Goal: Obtain resource: Download file/media

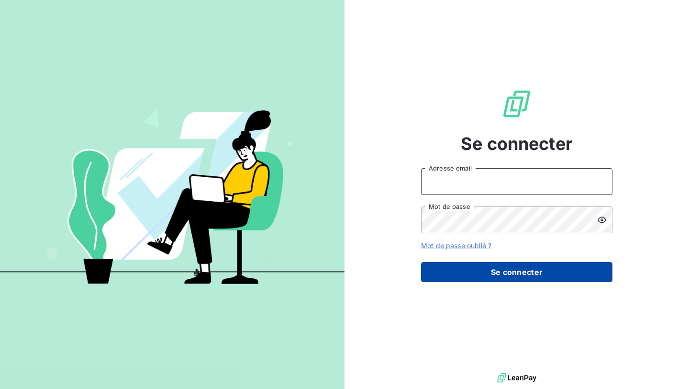
type input "[EMAIL_ADDRESS][PERSON_NAME][DOMAIN_NAME]"
click at [495, 278] on button "Se connecter" at bounding box center [516, 272] width 191 height 20
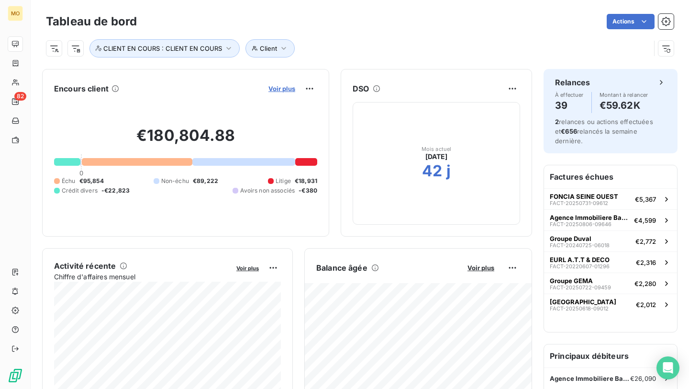
click at [278, 90] on span "Voir plus" at bounding box center [281, 89] width 27 height 8
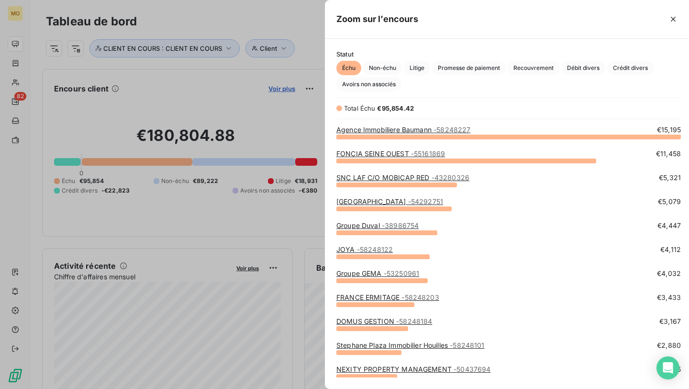
scroll to position [0, 0]
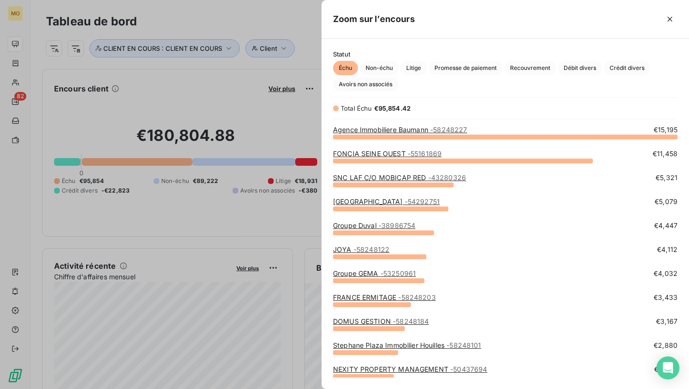
click at [15, 76] on div at bounding box center [344, 194] width 689 height 389
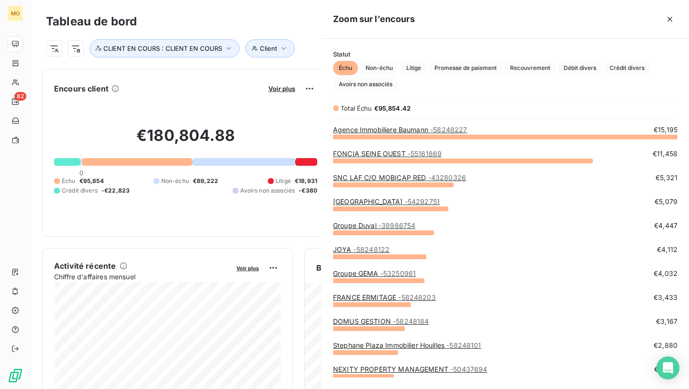
click at [15, 79] on div at bounding box center [344, 194] width 689 height 389
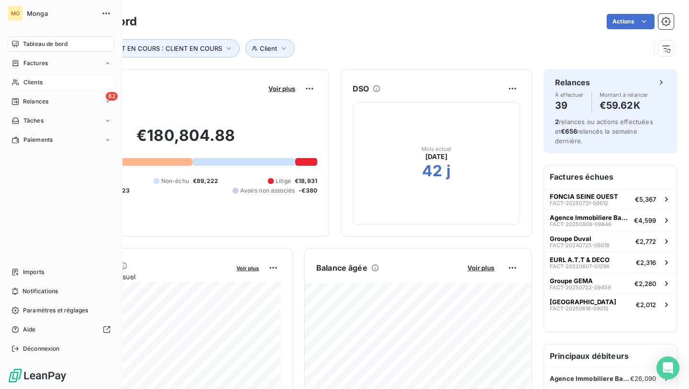
click at [11, 83] on div "Clients" at bounding box center [61, 82] width 107 height 15
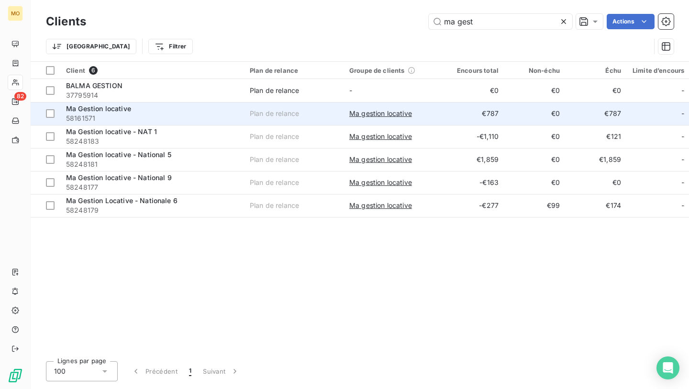
type input "ma gest"
click at [192, 115] on span "58161571" at bounding box center [152, 118] width 172 height 10
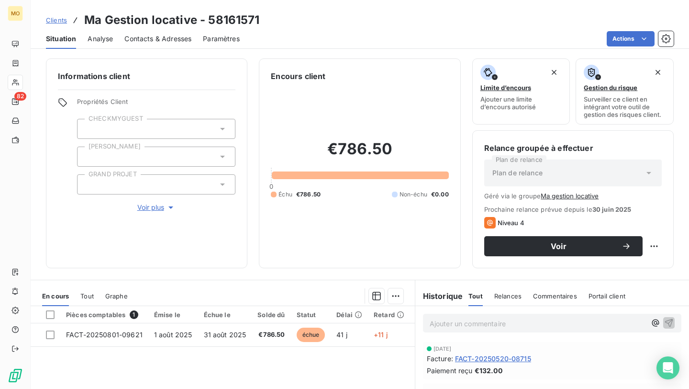
scroll to position [24, 0]
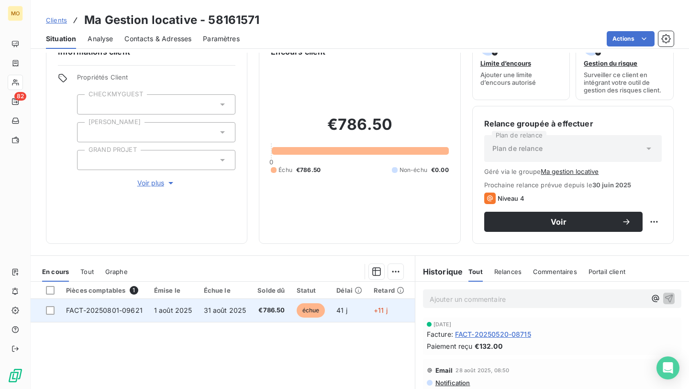
click at [222, 309] on span "31 août 2025" at bounding box center [225, 310] width 43 height 8
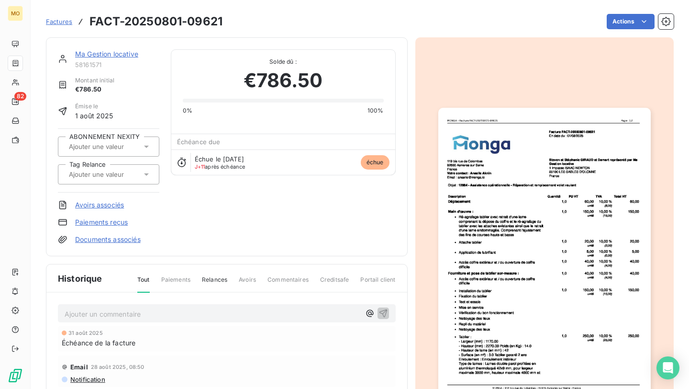
click at [210, 315] on p "Ajouter un commentaire ﻿" at bounding box center [213, 314] width 296 height 12
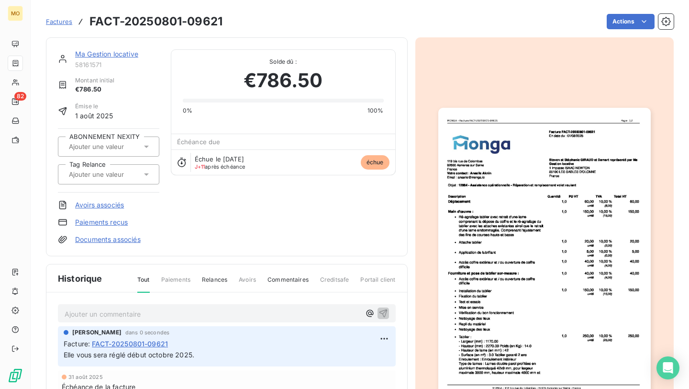
click at [103, 50] on link "Ma Gestion locative" at bounding box center [106, 54] width 63 height 8
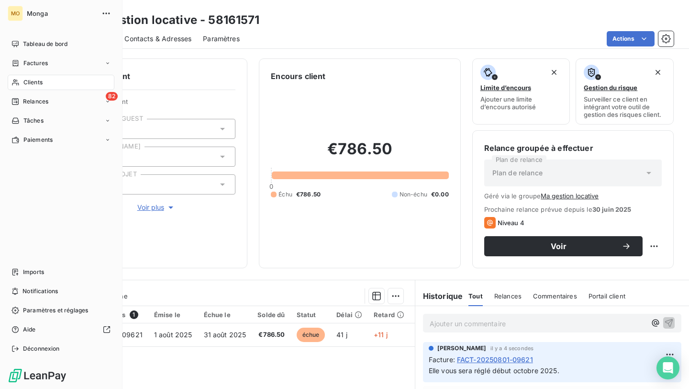
click at [18, 79] on icon at bounding box center [15, 82] width 8 height 8
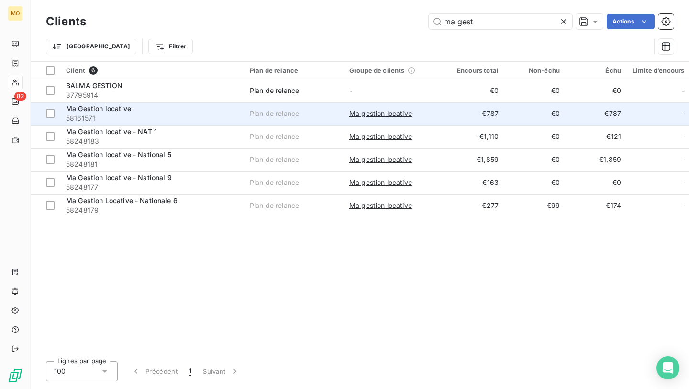
click at [189, 117] on span "58161571" at bounding box center [152, 118] width 172 height 10
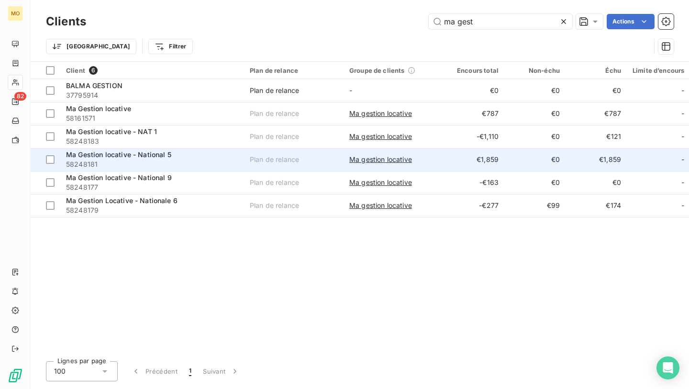
click at [201, 158] on div "Ma Gestion locative - National 5" at bounding box center [152, 155] width 172 height 10
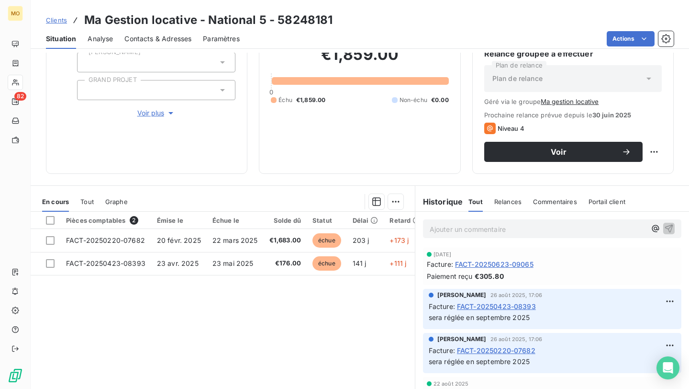
scroll to position [99, 0]
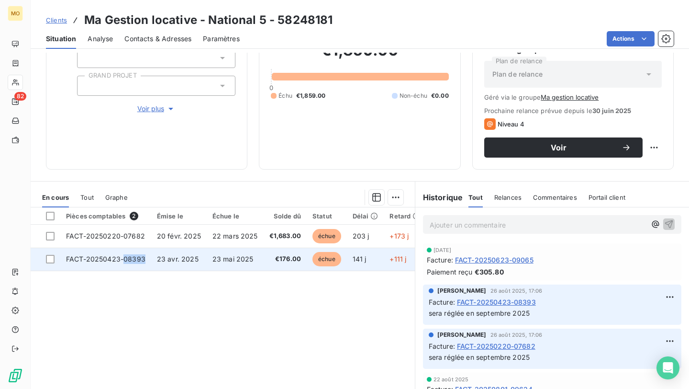
copy span "08393"
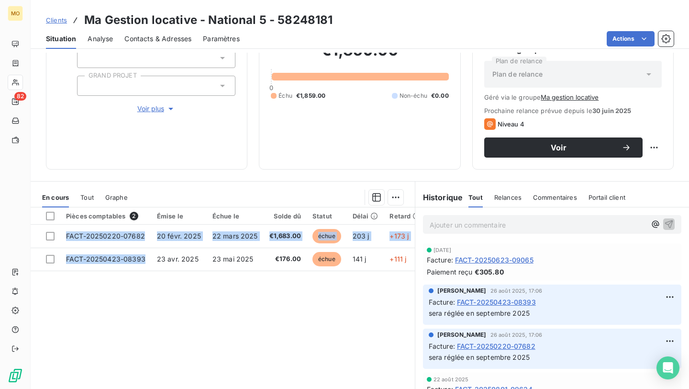
drag, startPoint x: 143, startPoint y: 259, endPoint x: 128, endPoint y: 291, distance: 36.0
click at [128, 291] on div "Pièces comptables 2 Émise le Échue le Solde dû Statut Délai Retard Tag Relance …" at bounding box center [223, 299] width 384 height 184
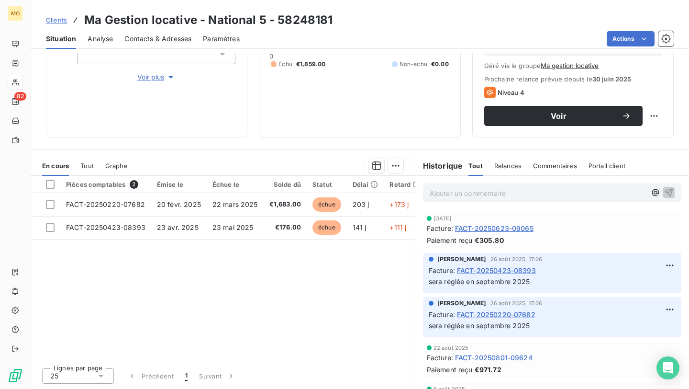
click at [131, 268] on div "Pièces comptables 2 Émise le Échue le Solde dû Statut Délai Retard Tag Relance …" at bounding box center [223, 268] width 384 height 184
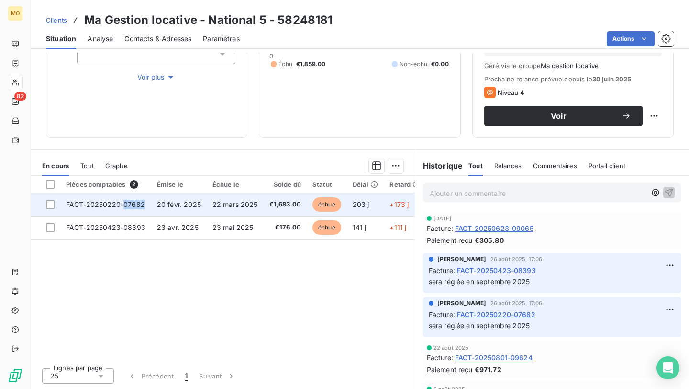
copy span "07682"
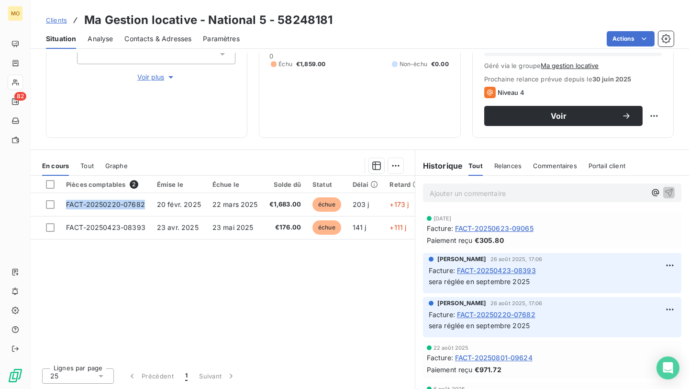
drag, startPoint x: 143, startPoint y: 200, endPoint x: 138, endPoint y: 245, distance: 44.3
click at [138, 245] on div "Pièces comptables 2 Émise le Échue le Solde dû Statut Délai Retard Tag Relance …" at bounding box center [223, 268] width 384 height 184
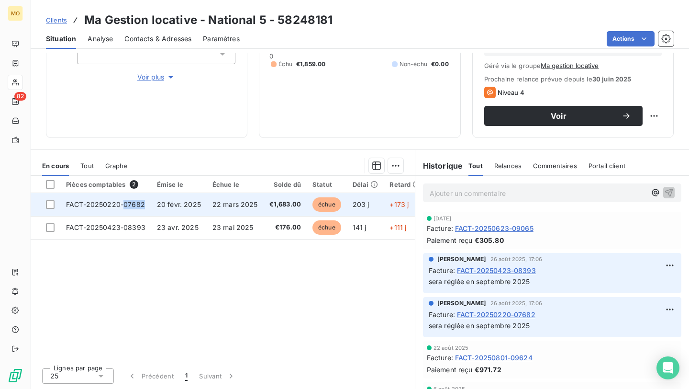
click at [121, 200] on span "FACT-20250220-07682" at bounding box center [105, 204] width 79 height 8
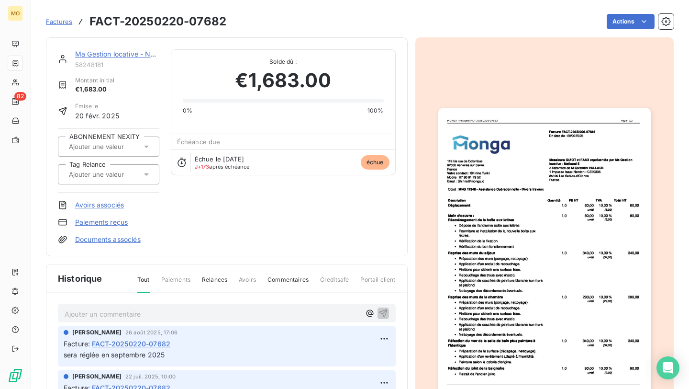
click at [468, 186] on img "button" at bounding box center [544, 258] width 212 height 300
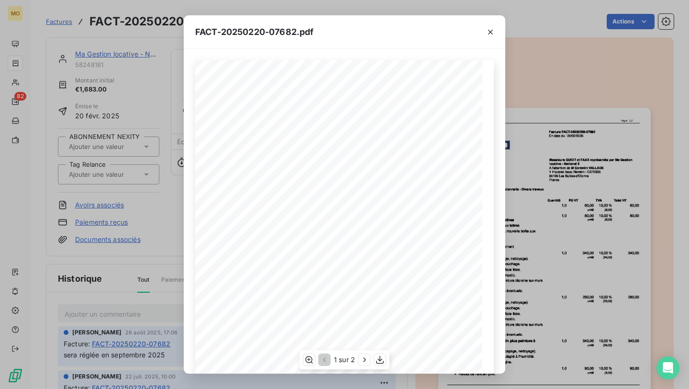
click at [241, 170] on span "MNG 12348 - Assistance Opérationnelle - Divers travaux" at bounding box center [286, 169] width 116 height 4
drag, startPoint x: 234, startPoint y: 171, endPoint x: 245, endPoint y: 171, distance: 12.0
click at [245, 171] on span "MNG 12348 - Assistance Opérationnelle - Divers travaux" at bounding box center [286, 169] width 116 height 4
copy span "G 123"
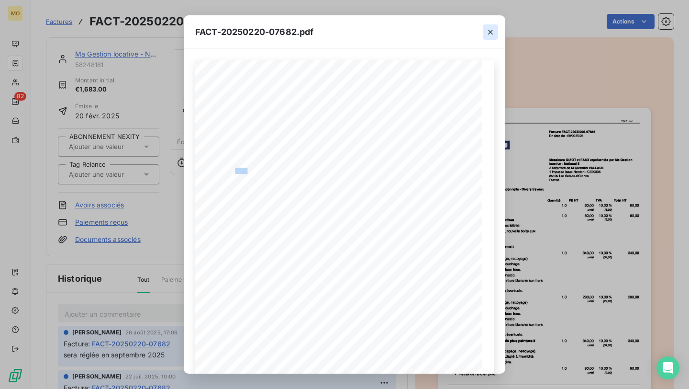
click at [488, 37] on button "button" at bounding box center [490, 31] width 15 height 15
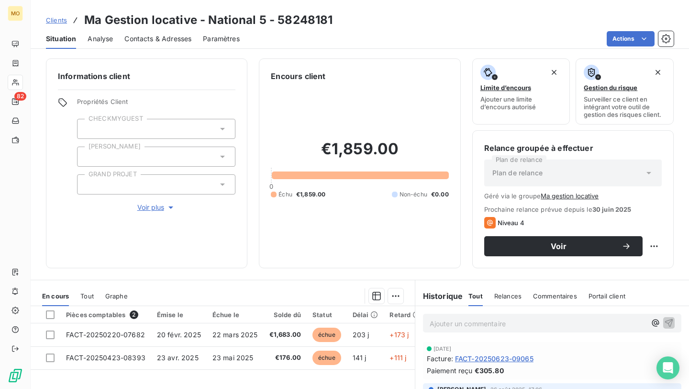
scroll to position [28, 0]
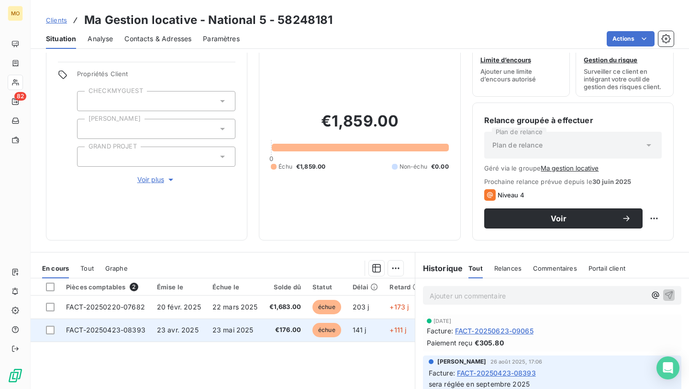
click at [224, 329] on span "23 mai 2025" at bounding box center [232, 329] width 41 height 8
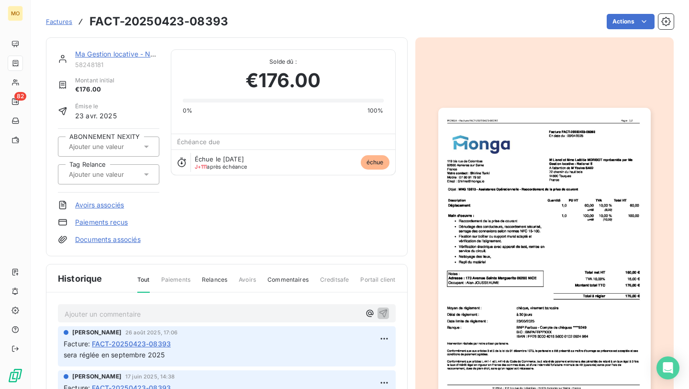
click at [200, 32] on div "Ma Gestion locative - National 5 58248181 Montant initial €176.00 Émise le 23 a…" at bounding box center [360, 259] width 628 height 455
click at [200, 28] on h3 "FACT-20250423-08393" at bounding box center [158, 21] width 139 height 17
copy h3 "08393"
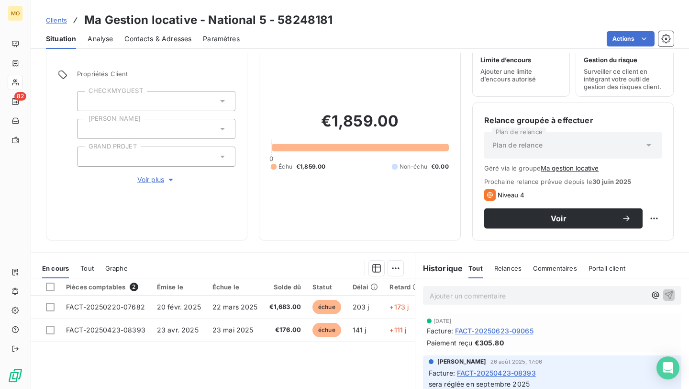
scroll to position [35, 0]
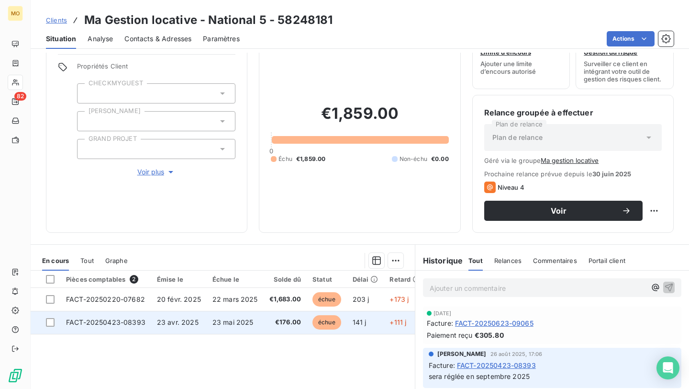
click at [162, 319] on span "23 avr. 2025" at bounding box center [178, 322] width 42 height 8
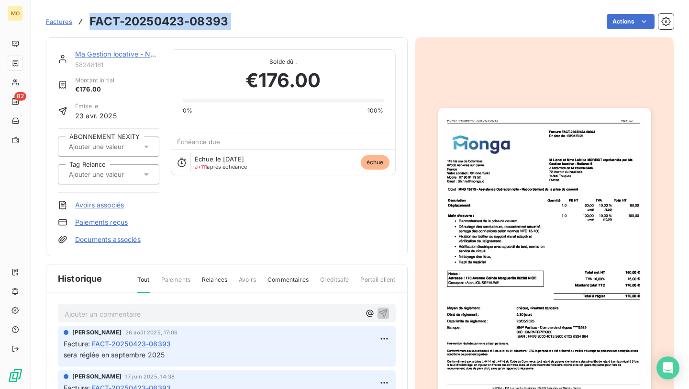
drag, startPoint x: 240, startPoint y: 19, endPoint x: 87, endPoint y: 27, distance: 152.8
click at [87, 27] on div "Factures FACT-20250423-08393 Actions" at bounding box center [360, 21] width 628 height 20
copy section "FACT-20250423-08393 Actions"
click at [452, 244] on img "button" at bounding box center [544, 258] width 212 height 300
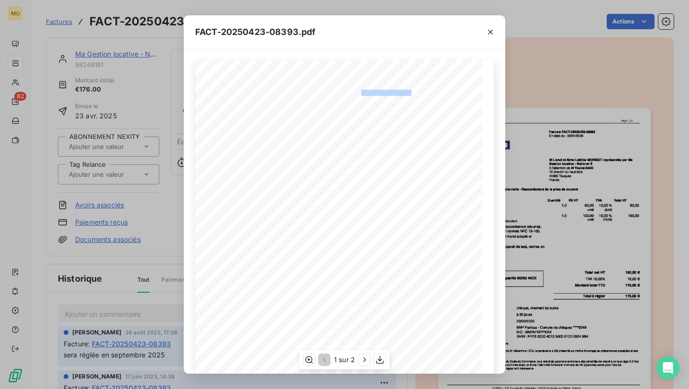
drag, startPoint x: 361, startPoint y: 91, endPoint x: 410, endPoint y: 91, distance: 48.8
click at [410, 91] on span "Facture FACT-20250423-08393" at bounding box center [383, 92] width 64 height 4
copy span "re FACT-20250423-0839"
click at [181, 126] on div "FACT-20250423-08393.pdf [STREET_ADDRESS] Votre contact : Shirine [GEOGRAPHIC_DA…" at bounding box center [344, 194] width 689 height 389
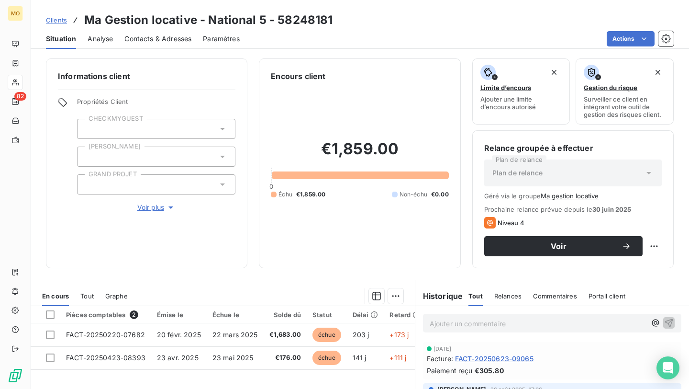
scroll to position [11, 0]
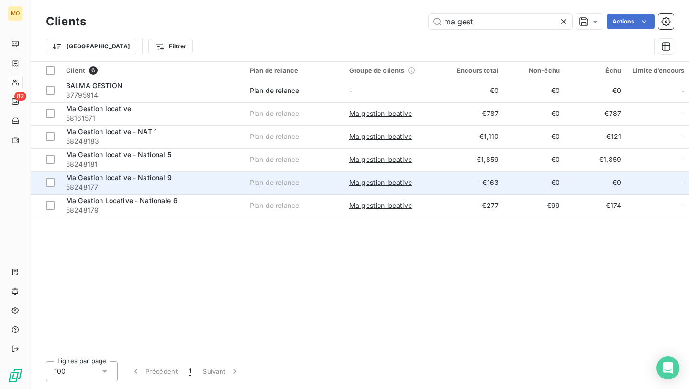
click at [186, 182] on span "58248177" at bounding box center [152, 187] width 172 height 10
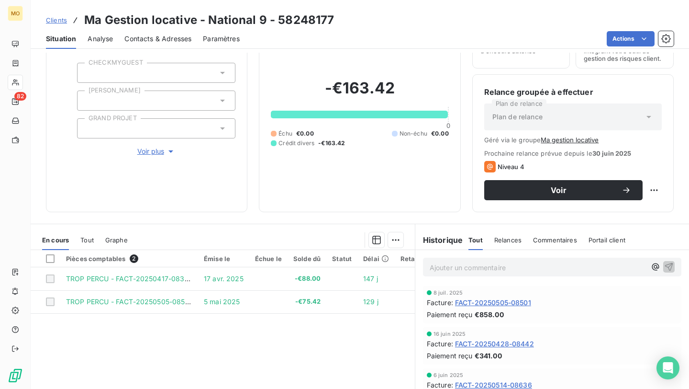
scroll to position [56, 0]
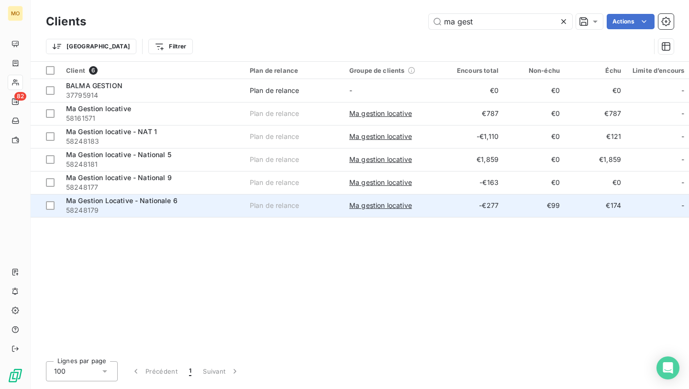
click at [181, 201] on div "Ma Gestion Locative - Nationale 6" at bounding box center [152, 201] width 172 height 10
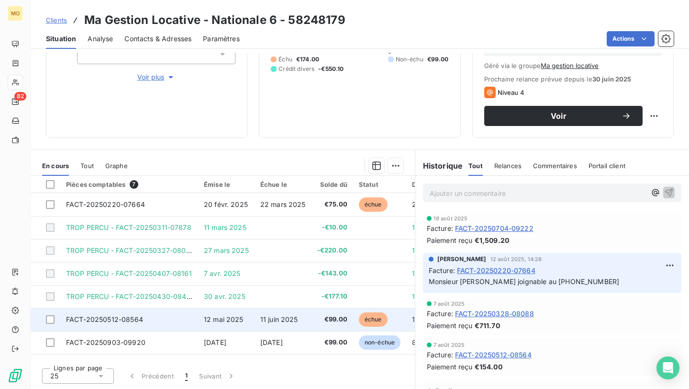
scroll to position [0, 0]
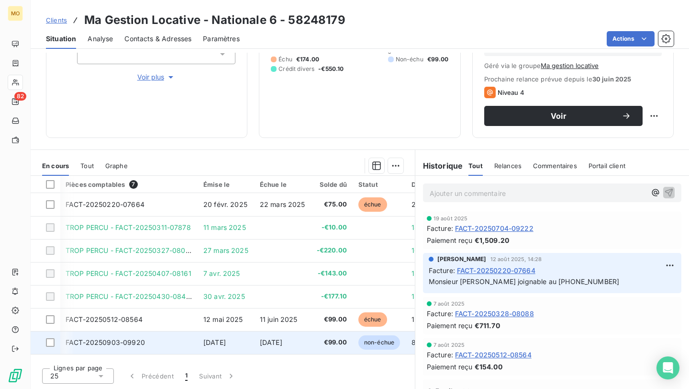
click at [172, 339] on td "FACT-20250903-09920" at bounding box center [129, 342] width 138 height 23
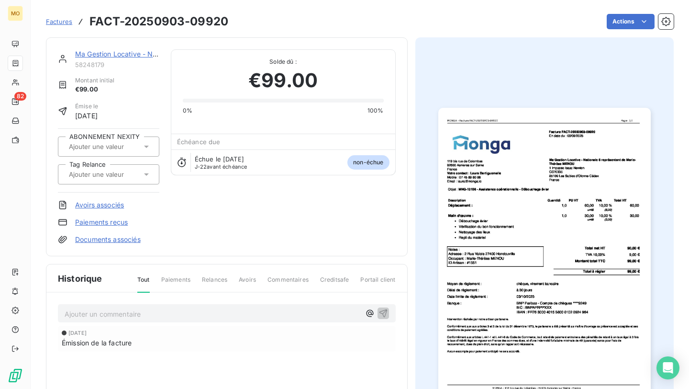
click at [475, 204] on img "button" at bounding box center [544, 258] width 212 height 300
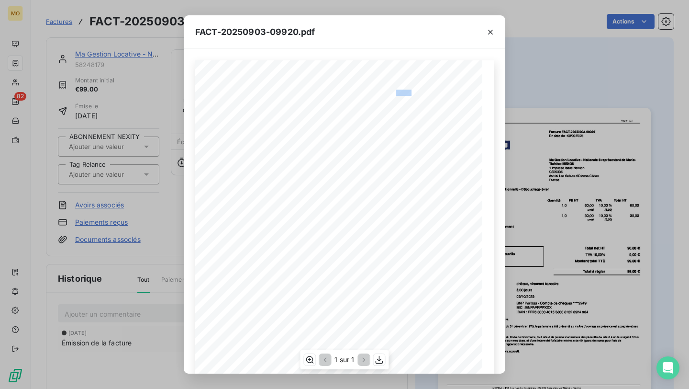
drag, startPoint x: 395, startPoint y: 92, endPoint x: 411, endPoint y: 92, distance: 15.8
click at [411, 92] on span "Facture FACT-20250903-09920" at bounding box center [383, 92] width 64 height 4
copy span "3-0992"
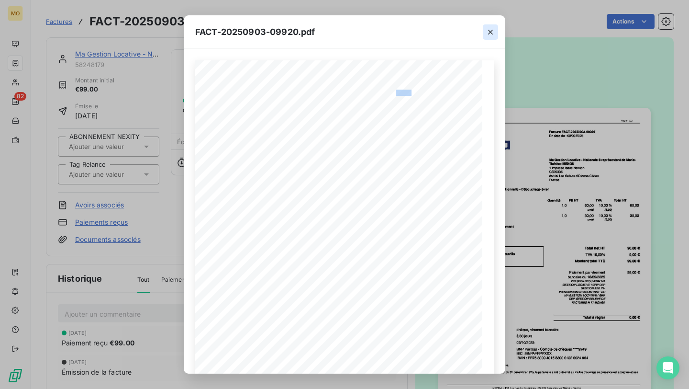
click at [494, 29] on icon "button" at bounding box center [491, 32] width 10 height 10
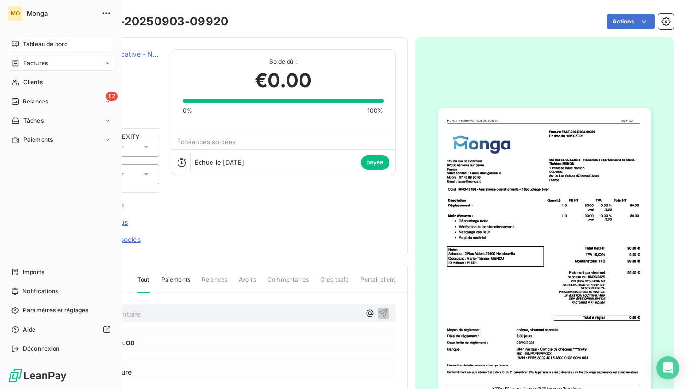
click at [18, 38] on div "Tableau de bord" at bounding box center [61, 43] width 107 height 15
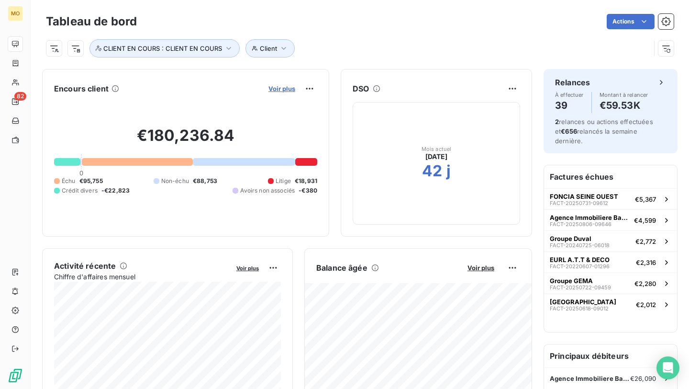
click at [275, 89] on span "Voir plus" at bounding box center [281, 89] width 27 height 8
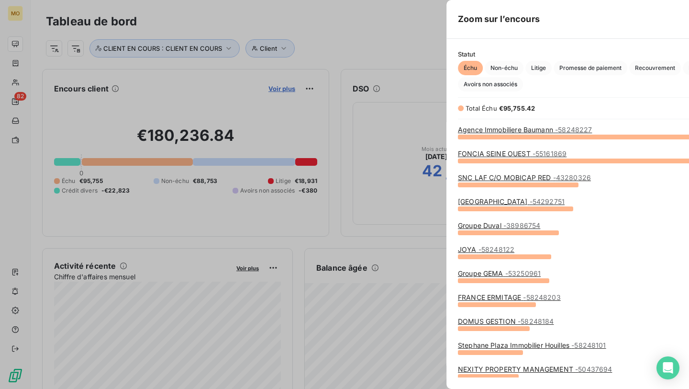
scroll to position [252, 367]
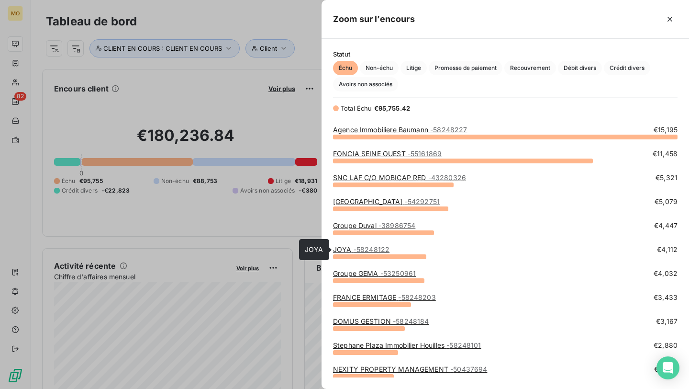
click at [382, 247] on span "- 58248122" at bounding box center [372, 249] width 36 height 8
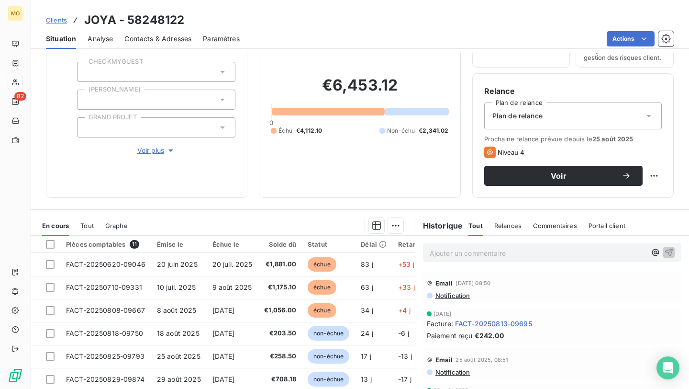
click at [172, 34] on span "Contacts & Adresses" at bounding box center [157, 39] width 67 height 10
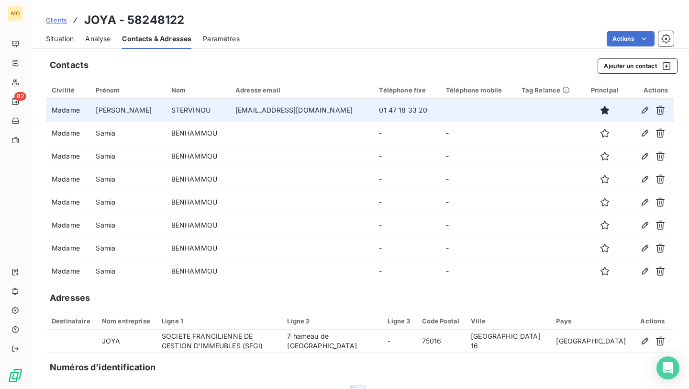
click at [264, 104] on td "[EMAIL_ADDRESS][DOMAIN_NAME]" at bounding box center [302, 110] width 144 height 23
click at [260, 110] on td "[EMAIL_ADDRESS][DOMAIN_NAME]" at bounding box center [302, 110] width 144 height 23
copy td "[EMAIL_ADDRESS][DOMAIN_NAME]"
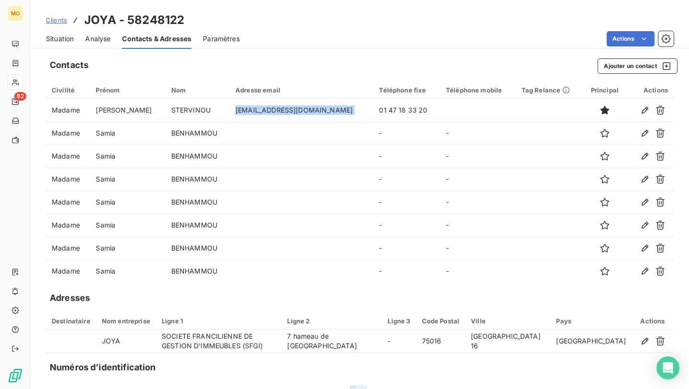
click at [54, 41] on span "Situation" at bounding box center [60, 39] width 28 height 10
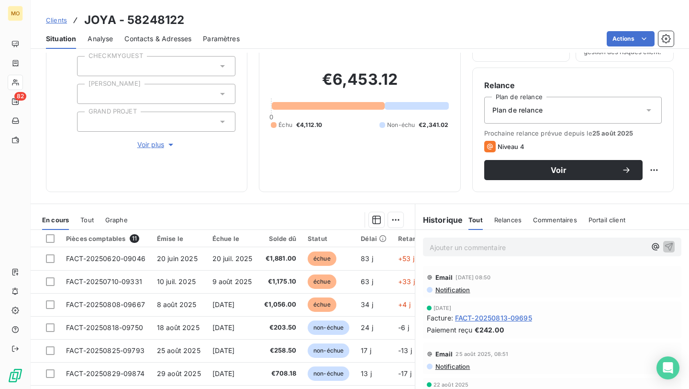
scroll to position [67, 0]
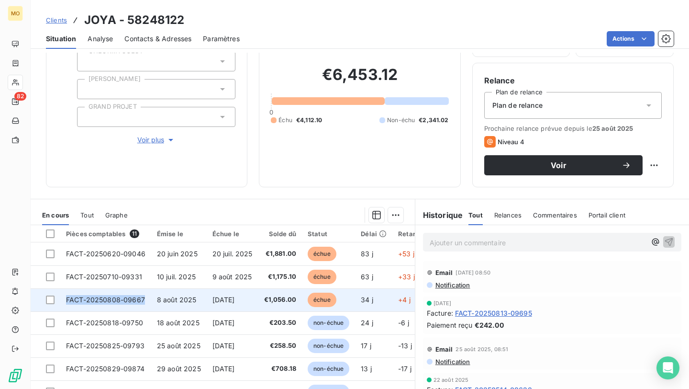
copy span "FACT-20250808-09667"
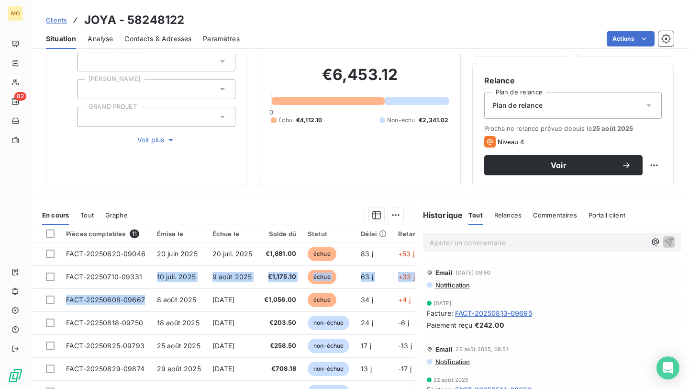
drag, startPoint x: 147, startPoint y: 301, endPoint x: 256, endPoint y: 242, distance: 124.2
click at [256, 242] on table "Pièces comptables 11 Émise le Échue le Solde dû Statut Délai Retard Tag Relance…" at bounding box center [306, 360] width 550 height 270
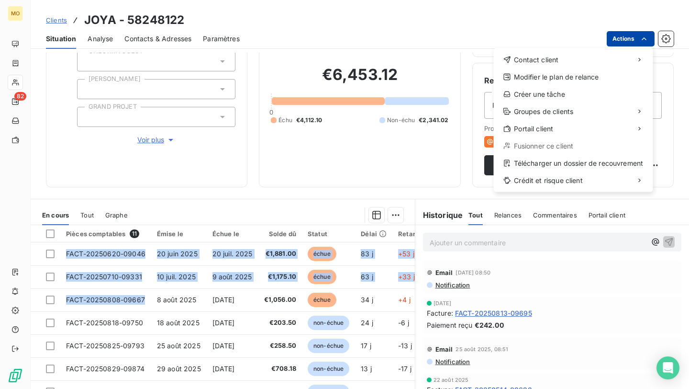
click at [625, 41] on html "MO 82 Clients JOYA - 58248122 Situation Analyse Contacts & Adresses Paramètres …" at bounding box center [344, 194] width 689 height 389
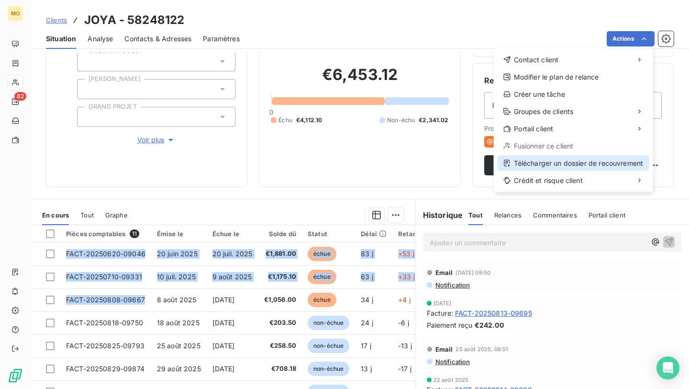
click at [550, 160] on div "Télécharger un dossier de recouvrement" at bounding box center [574, 163] width 152 height 15
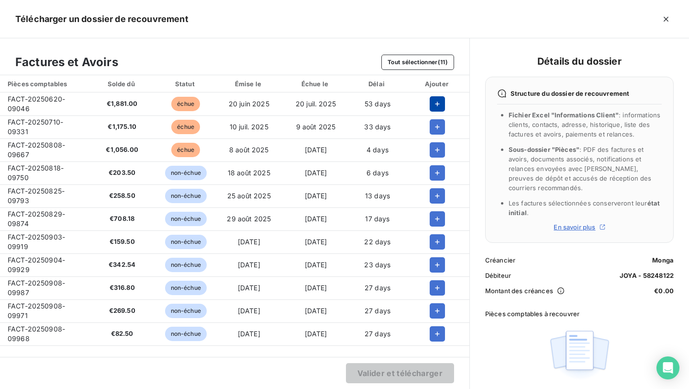
click at [433, 107] on icon "button" at bounding box center [438, 104] width 10 height 10
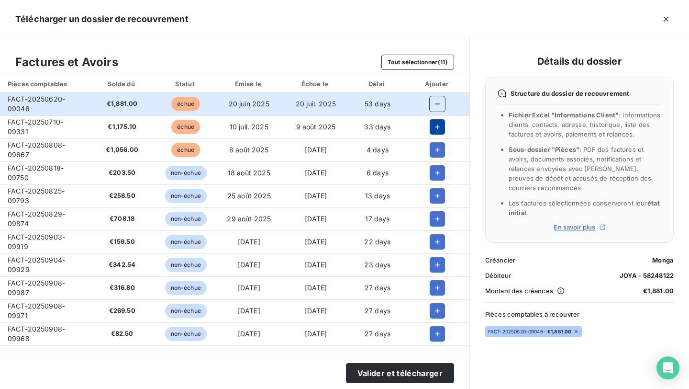
click at [436, 131] on icon "button" at bounding box center [438, 127] width 10 height 10
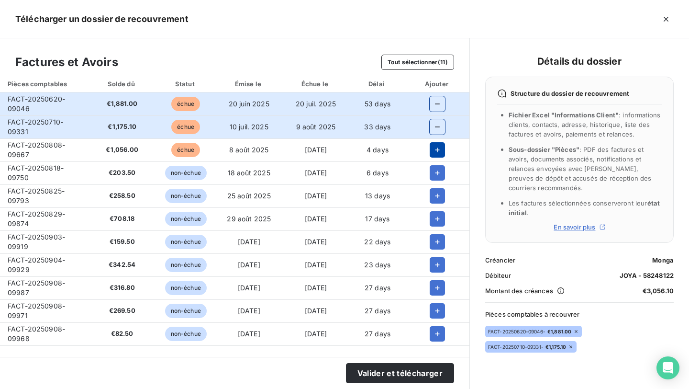
click at [435, 147] on icon "button" at bounding box center [438, 150] width 10 height 10
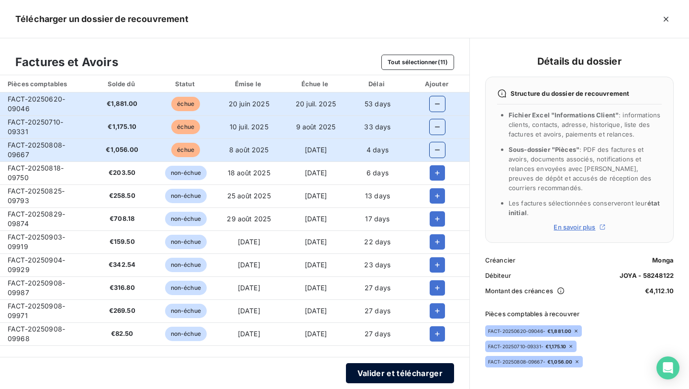
click at [365, 373] on button "Valider et télécharger" at bounding box center [400, 373] width 108 height 20
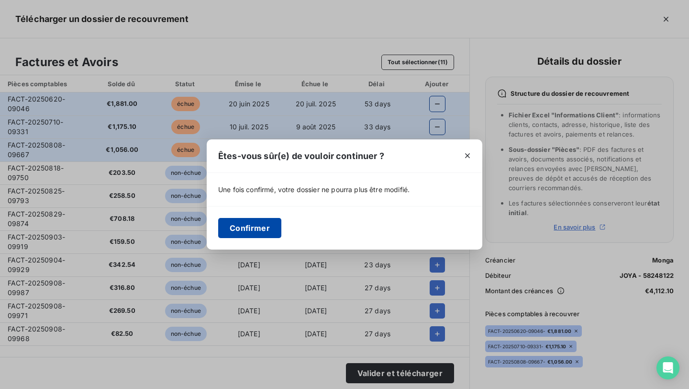
click at [272, 232] on button "Confirmer" at bounding box center [249, 228] width 63 height 20
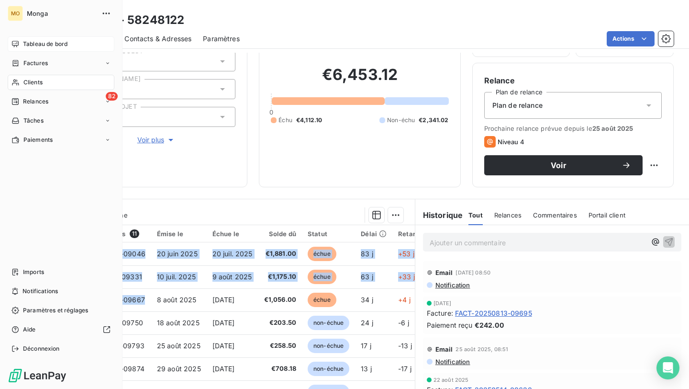
click at [18, 43] on icon at bounding box center [15, 44] width 7 height 6
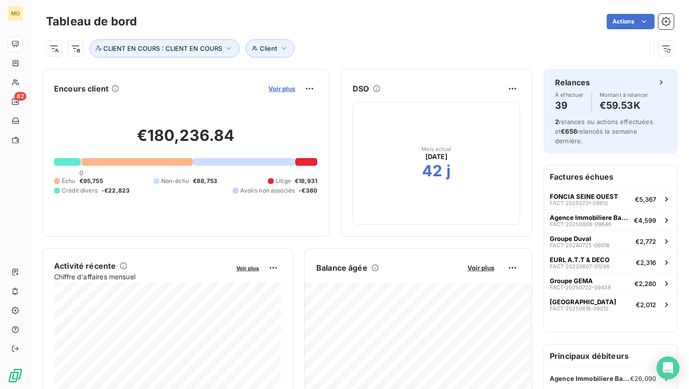
click at [289, 89] on span "Voir plus" at bounding box center [281, 89] width 27 height 8
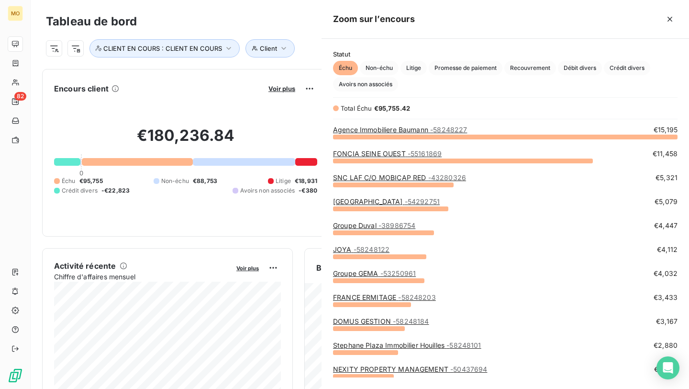
scroll to position [252, 367]
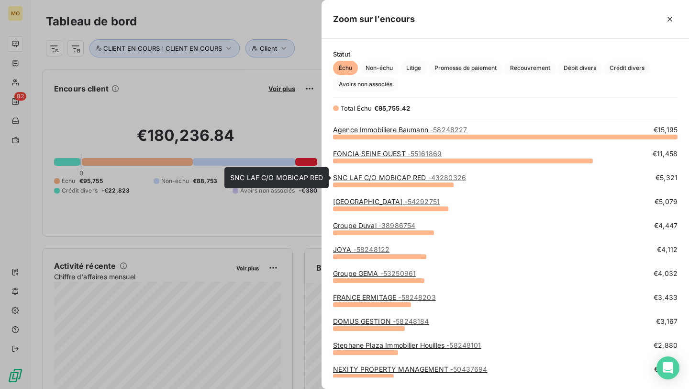
click at [418, 173] on link "SNC LAF C/O MOBICAP RED - 43280326" at bounding box center [399, 177] width 133 height 8
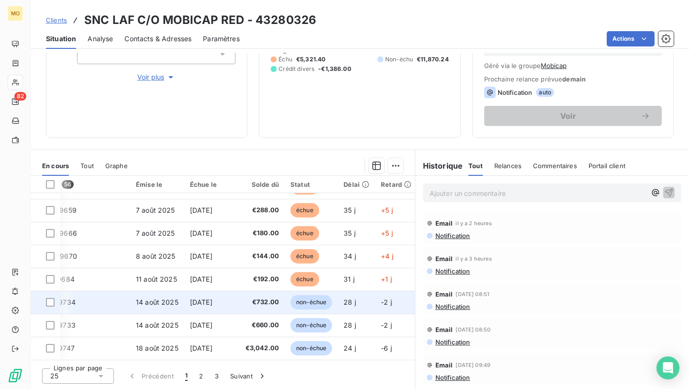
scroll to position [411, 73]
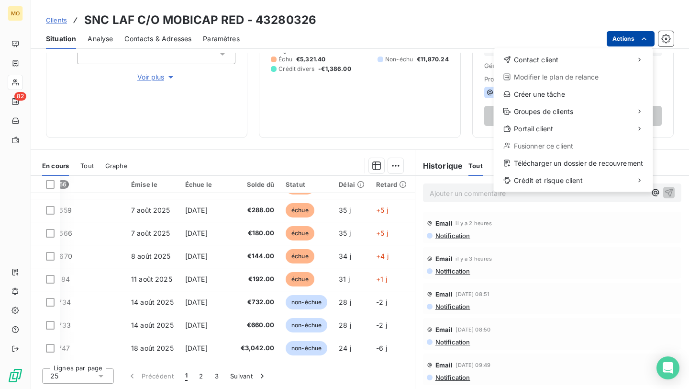
click at [617, 44] on html "MO 82 Clients SNC LAF C/O MOBICAP RED - 43280326 Situation Analyse Contacts & A…" at bounding box center [344, 194] width 689 height 389
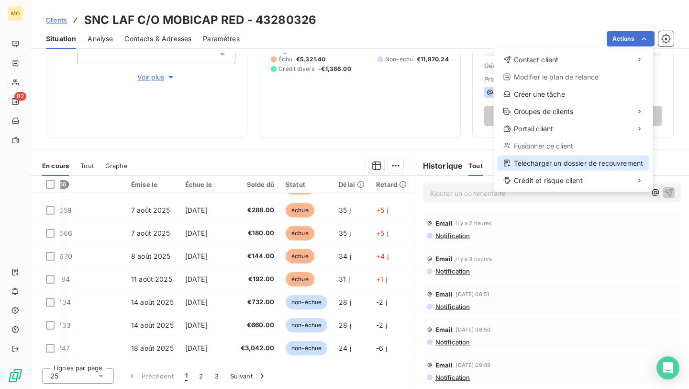
click at [591, 158] on div "Télécharger un dossier de recouvrement" at bounding box center [574, 163] width 152 height 15
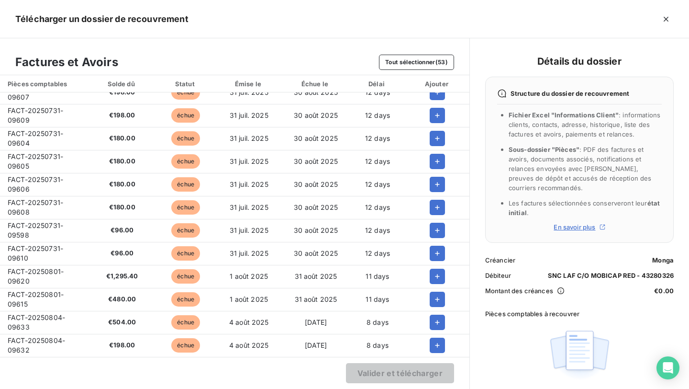
scroll to position [0, 0]
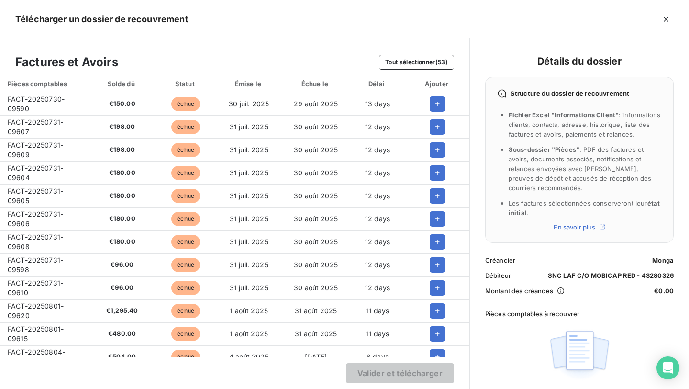
click at [42, 100] on span "FACT-20250730-09590" at bounding box center [36, 104] width 57 height 18
copy span "FACT-20250730-09590"
click at [37, 119] on span "FACT-20250731-09607" at bounding box center [36, 127] width 56 height 18
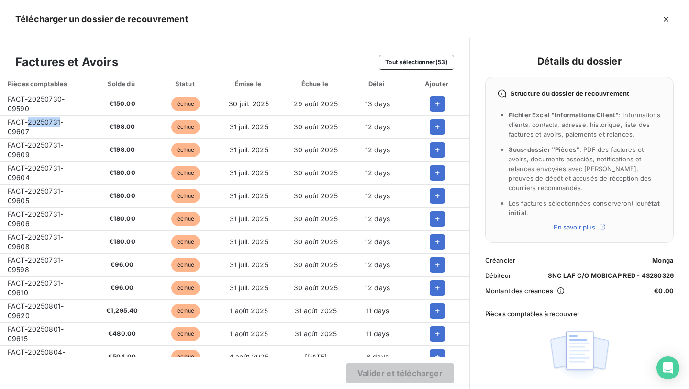
click at [37, 119] on span "FACT-20250731-09607" at bounding box center [36, 127] width 56 height 18
click at [38, 145] on span "FACT-20250731-09609" at bounding box center [36, 150] width 56 height 18
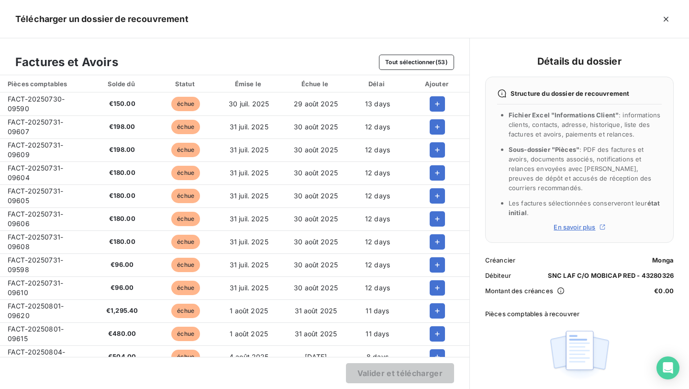
click at [41, 168] on span "FACT-20250731-09604" at bounding box center [36, 173] width 56 height 18
click at [50, 194] on span "FACT-20250731-09605" at bounding box center [36, 196] width 56 height 18
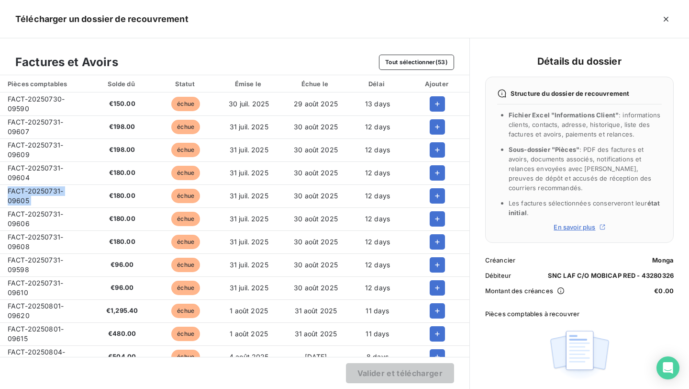
click at [50, 194] on span "FACT-20250731-09605" at bounding box center [36, 196] width 56 height 18
click at [38, 215] on span "FACT-20250731-09606" at bounding box center [36, 219] width 56 height 18
click at [26, 239] on span "FACT-20250731-09608" at bounding box center [36, 242] width 56 height 18
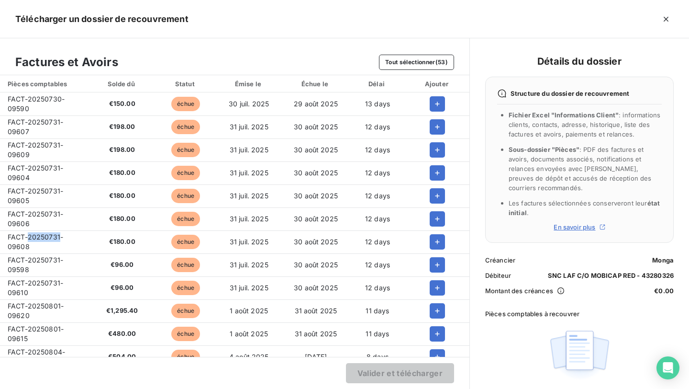
click at [26, 239] on span "FACT-20250731-09608" at bounding box center [36, 242] width 56 height 18
click at [40, 256] on span "FACT-20250731-09598" at bounding box center [36, 265] width 56 height 18
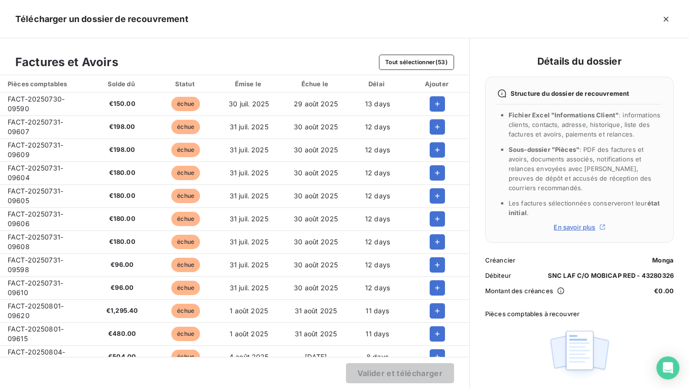
click at [27, 284] on span "FACT-20250731-09610" at bounding box center [36, 287] width 56 height 18
click at [22, 308] on span "FACT-20250801-09620" at bounding box center [36, 310] width 56 height 18
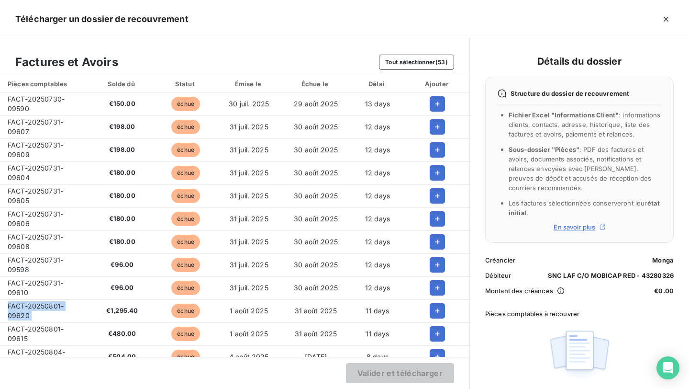
click at [22, 308] on span "FACT-20250801-09620" at bounding box center [36, 310] width 56 height 18
click at [27, 334] on td "FACT-20250801-09615" at bounding box center [44, 333] width 89 height 23
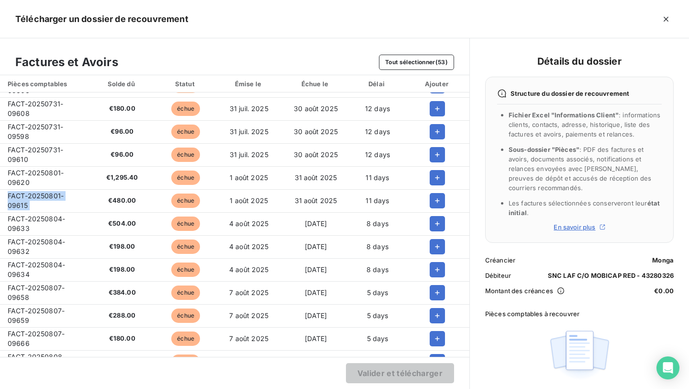
scroll to position [143, 0]
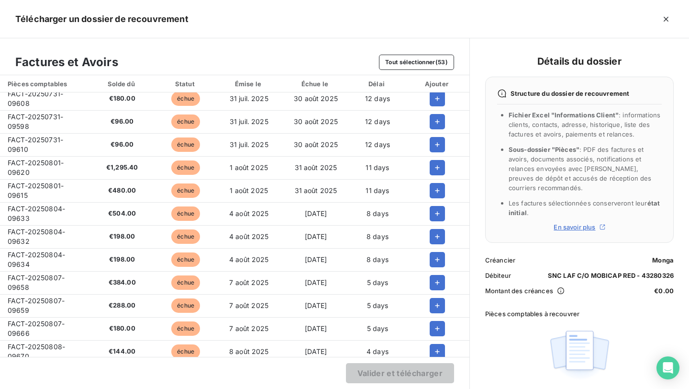
click at [34, 216] on td "FACT-20250804-09633" at bounding box center [44, 213] width 89 height 23
click at [44, 232] on span "FACT-20250804-09632" at bounding box center [36, 236] width 57 height 18
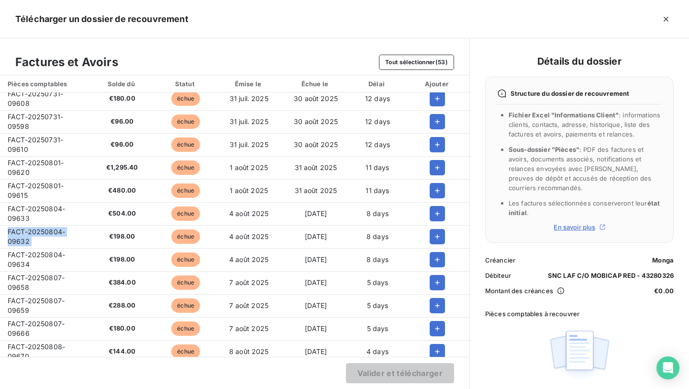
click at [44, 232] on span "FACT-20250804-09632" at bounding box center [36, 236] width 57 height 18
click at [37, 257] on span "FACT-20250804-09634" at bounding box center [36, 259] width 57 height 18
click at [39, 278] on span "FACT-20250807-09658" at bounding box center [36, 282] width 57 height 18
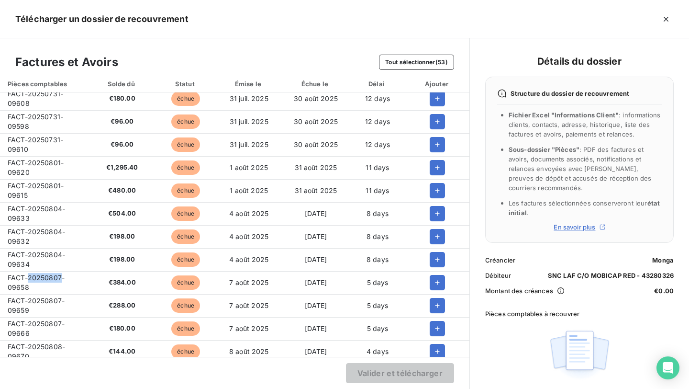
click at [39, 278] on span "FACT-20250807-09658" at bounding box center [36, 282] width 57 height 18
click at [39, 298] on span "FACT-20250807-09659" at bounding box center [36, 305] width 57 height 18
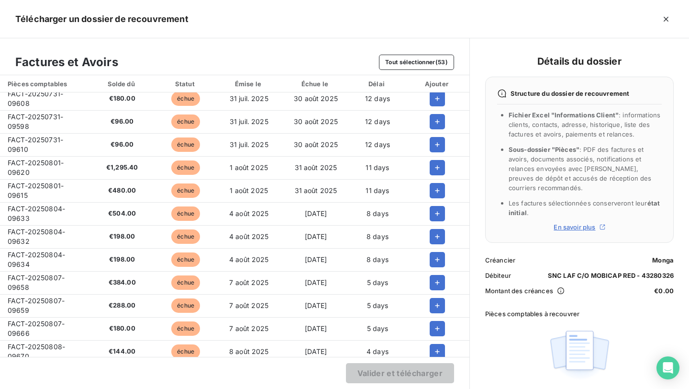
click at [61, 321] on span "FACT-20250807-09666" at bounding box center [36, 328] width 57 height 18
click at [60, 321] on span "FACT-20250807-09666" at bounding box center [36, 328] width 57 height 18
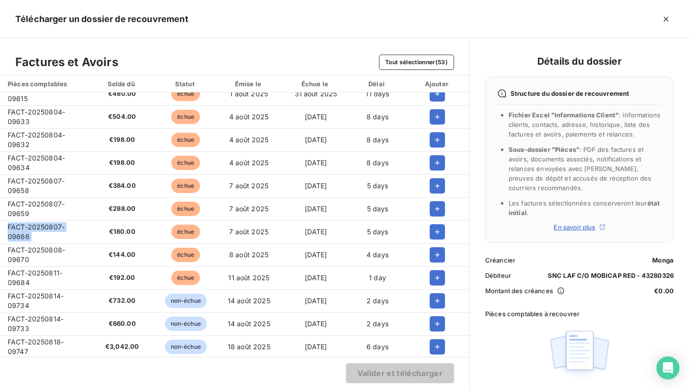
scroll to position [241, 0]
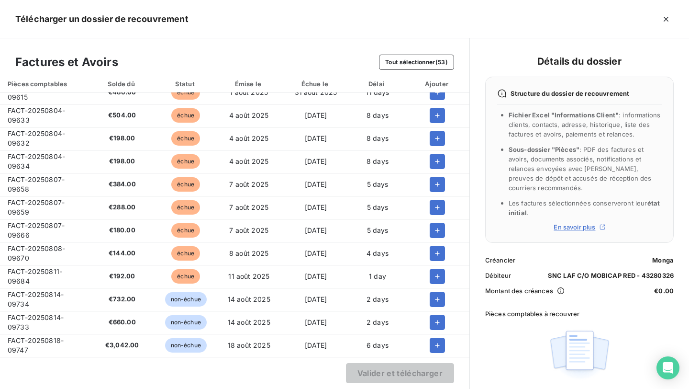
click at [44, 250] on span "FACT-20250808-09670" at bounding box center [36, 253] width 57 height 18
click at [51, 274] on span "FACT-20250811-09684" at bounding box center [35, 276] width 55 height 18
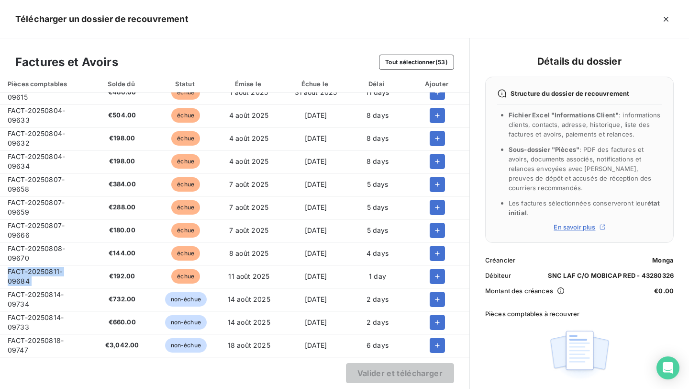
click at [51, 274] on span "FACT-20250811-09684" at bounding box center [35, 276] width 55 height 18
click at [35, 291] on span "FACT-20250814-09734" at bounding box center [36, 299] width 56 height 18
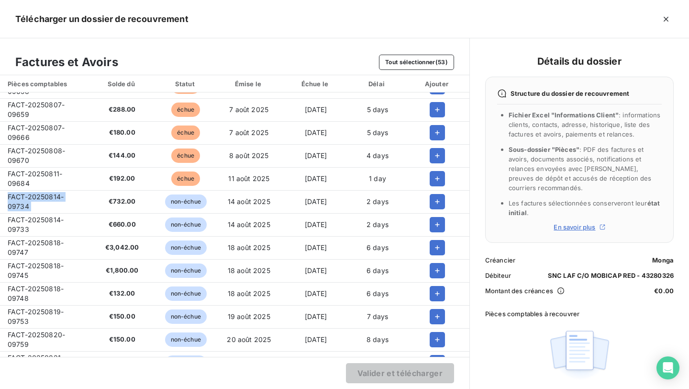
scroll to position [351, 0]
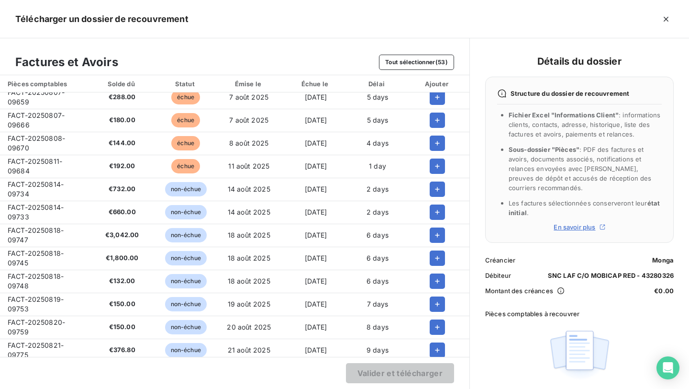
click at [35, 209] on span "FACT-20250814-09733" at bounding box center [36, 212] width 56 height 18
click at [43, 230] on span "FACT-20250818-09747" at bounding box center [36, 235] width 56 height 18
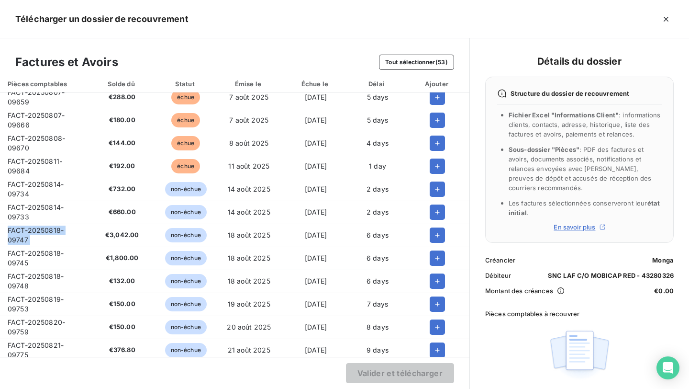
click at [43, 230] on span "FACT-20250818-09747" at bounding box center [36, 235] width 56 height 18
click at [36, 256] on span "FACT-20250818-09745" at bounding box center [36, 258] width 56 height 18
click at [38, 278] on span "FACT-20250818-09748" at bounding box center [36, 281] width 56 height 18
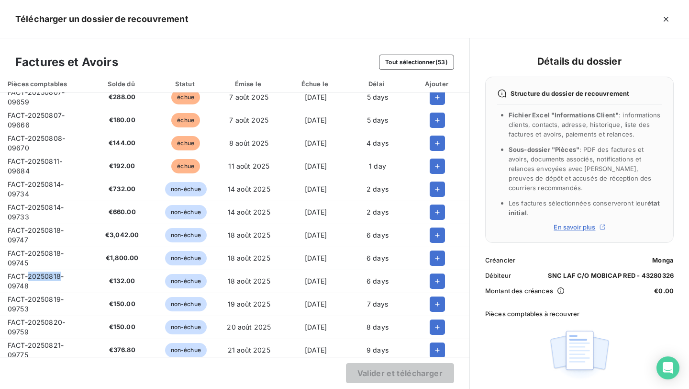
click at [38, 278] on span "FACT-20250818-09748" at bounding box center [36, 281] width 56 height 18
click at [30, 298] on span "FACT-20250819-09753" at bounding box center [36, 304] width 56 height 18
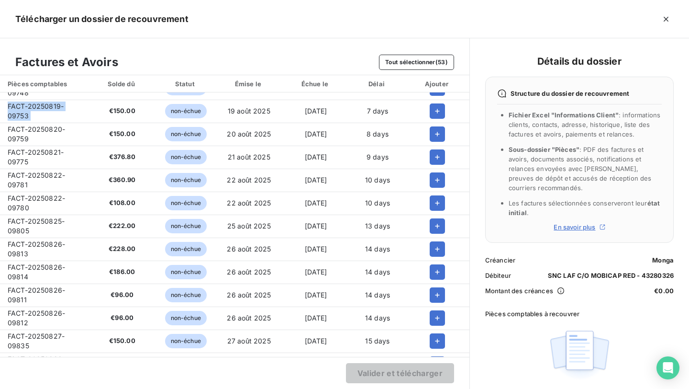
scroll to position [534, 0]
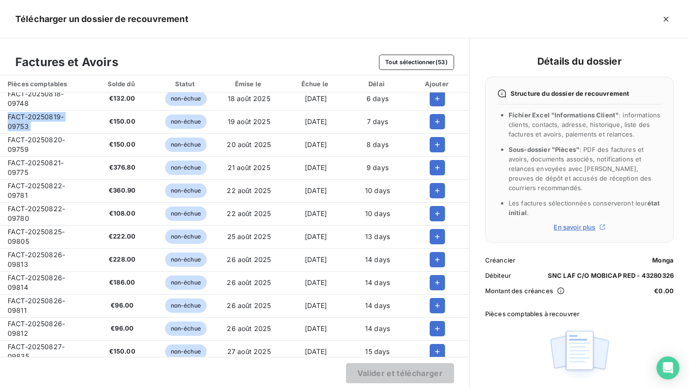
click at [21, 138] on span "FACT-20250820-09759" at bounding box center [36, 144] width 57 height 18
click at [29, 164] on span "FACT-20250821-09775" at bounding box center [36, 167] width 56 height 18
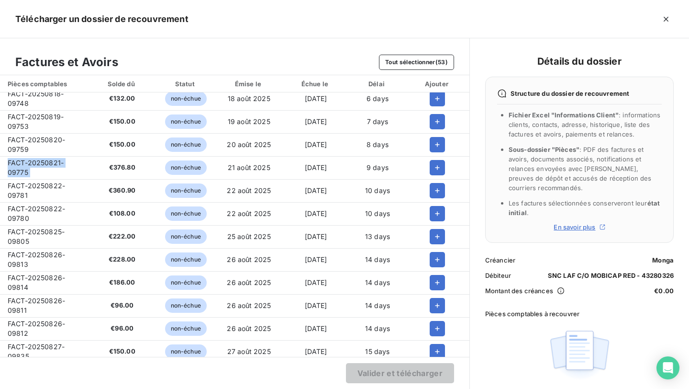
click at [29, 164] on span "FACT-20250821-09775" at bounding box center [36, 167] width 56 height 18
click at [36, 193] on td "FACT-20250822-09781" at bounding box center [44, 190] width 89 height 23
click at [47, 210] on span "FACT-20250822-09780" at bounding box center [36, 213] width 57 height 18
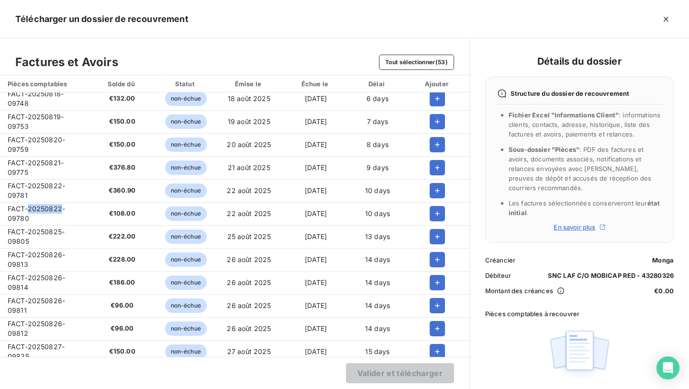
click at [47, 210] on span "FACT-20250822-09780" at bounding box center [36, 213] width 57 height 18
click at [53, 227] on span "FACT-20250825-09805" at bounding box center [36, 236] width 57 height 18
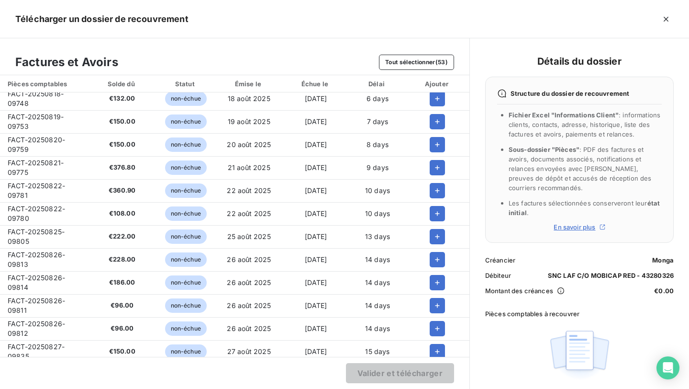
click at [36, 249] on td "FACT-20250826-09813" at bounding box center [44, 259] width 89 height 23
click at [44, 275] on span "FACT-20250826-09814" at bounding box center [36, 282] width 57 height 18
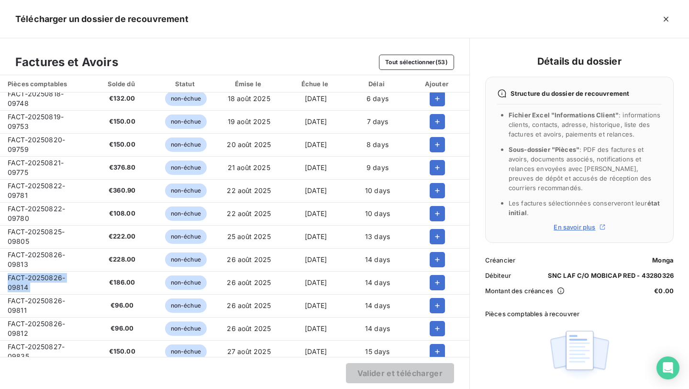
click at [44, 275] on span "FACT-20250826-09814" at bounding box center [36, 282] width 57 height 18
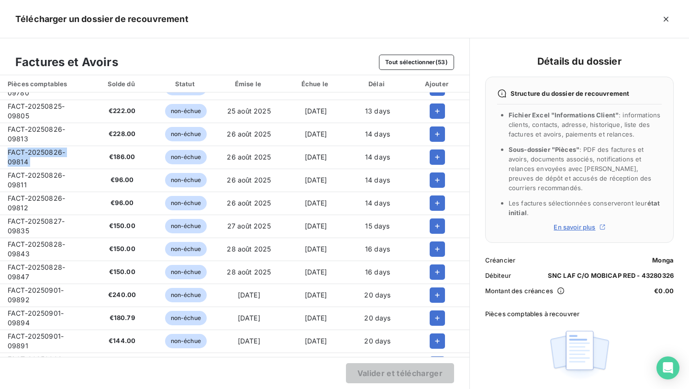
scroll to position [659, 0]
click at [47, 169] on td "FACT-20250826-09811" at bounding box center [44, 179] width 89 height 23
click at [46, 169] on td "FACT-20250826-09811" at bounding box center [44, 179] width 89 height 23
click at [41, 200] on span "FACT-20250826-09812" at bounding box center [36, 202] width 57 height 18
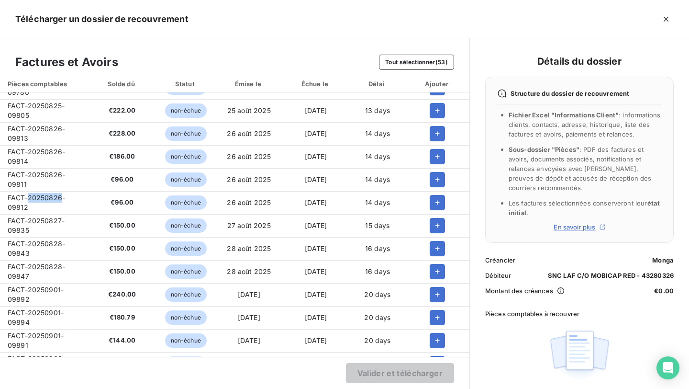
click at [41, 200] on span "FACT-20250826-09812" at bounding box center [36, 202] width 57 height 18
click at [24, 222] on span "FACT-20250827-09835" at bounding box center [36, 225] width 57 height 18
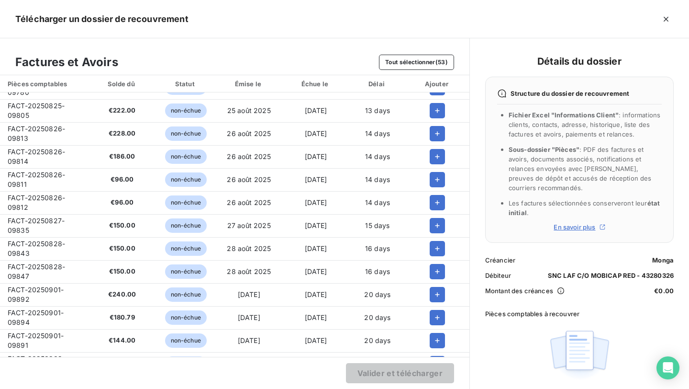
click at [45, 248] on td "FACT-20250828-09843" at bounding box center [44, 248] width 89 height 23
click at [45, 247] on span "FACT-20250828-09843" at bounding box center [36, 248] width 57 height 18
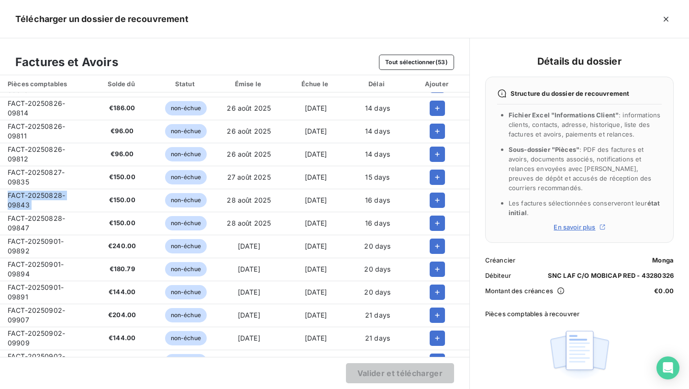
scroll to position [714, 0]
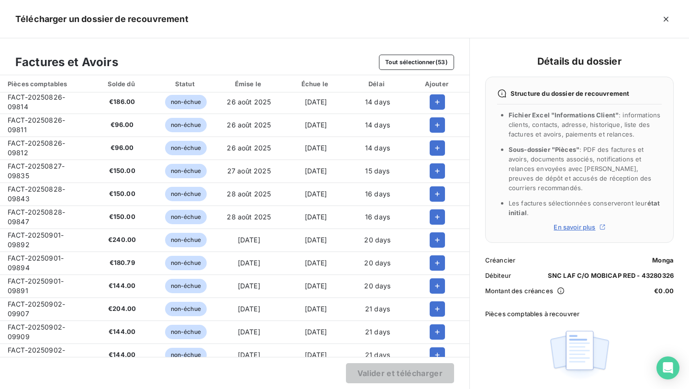
click at [22, 216] on td "FACT-20250828-09847" at bounding box center [44, 216] width 89 height 23
click at [29, 235] on span "FACT-20250901-09892" at bounding box center [36, 240] width 56 height 18
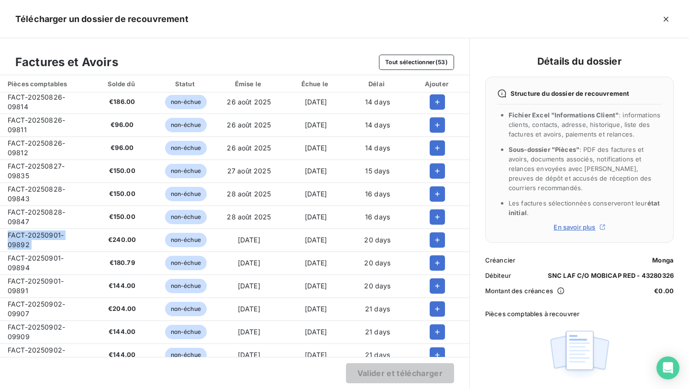
click at [29, 235] on span "FACT-20250901-09892" at bounding box center [36, 240] width 56 height 18
click at [35, 255] on span "FACT-20250901-09894" at bounding box center [36, 263] width 56 height 18
click at [22, 283] on span "FACT-20250901-09891" at bounding box center [36, 286] width 56 height 18
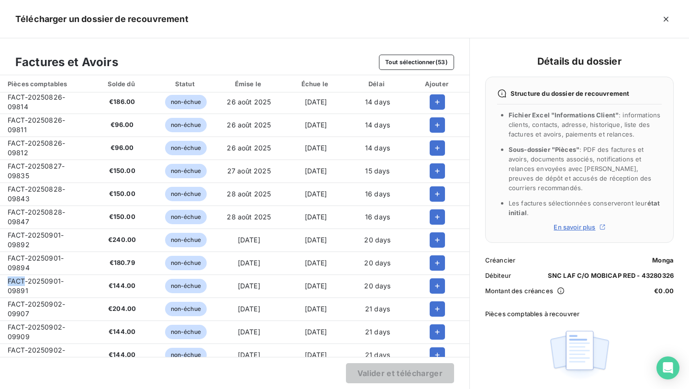
click at [22, 283] on span "FACT-20250901-09891" at bounding box center [36, 286] width 56 height 18
click at [45, 301] on span "FACT-20250902-09907" at bounding box center [36, 309] width 57 height 18
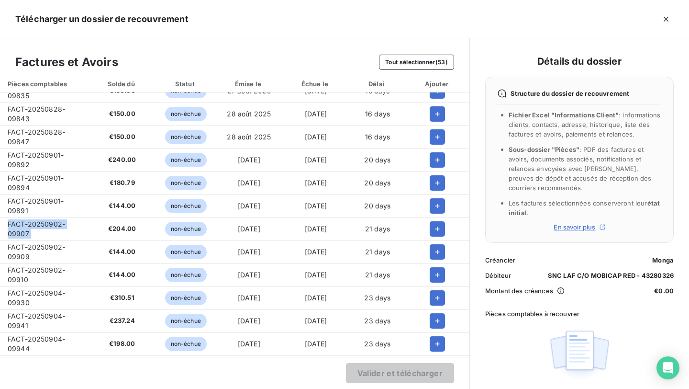
scroll to position [816, 0]
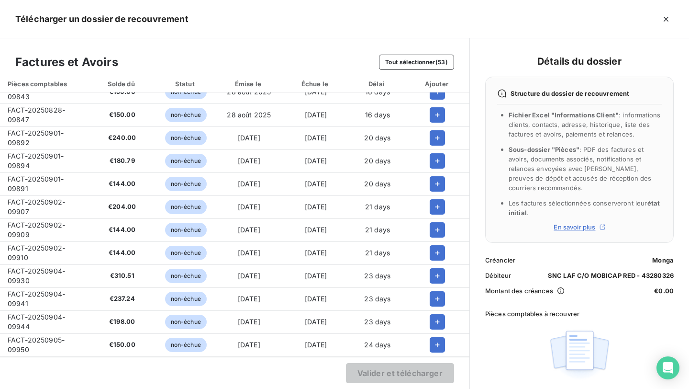
click at [38, 228] on span "FACT-20250902-09909" at bounding box center [36, 230] width 57 height 18
click at [37, 249] on span "FACT-20250902-09910" at bounding box center [36, 253] width 57 height 18
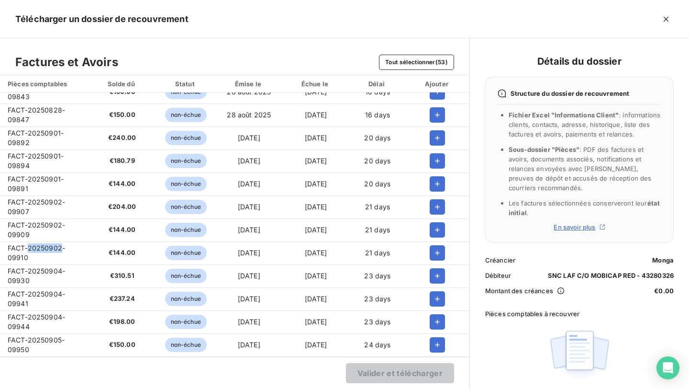
click at [37, 249] on span "FACT-20250902-09910" at bounding box center [36, 253] width 57 height 18
click at [15, 270] on span "FACT-20250904-09930" at bounding box center [36, 276] width 57 height 18
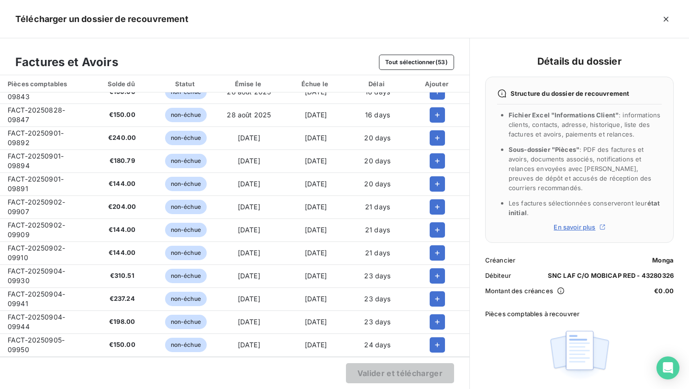
click at [30, 296] on span "FACT-20250904-09941" at bounding box center [36, 298] width 57 height 18
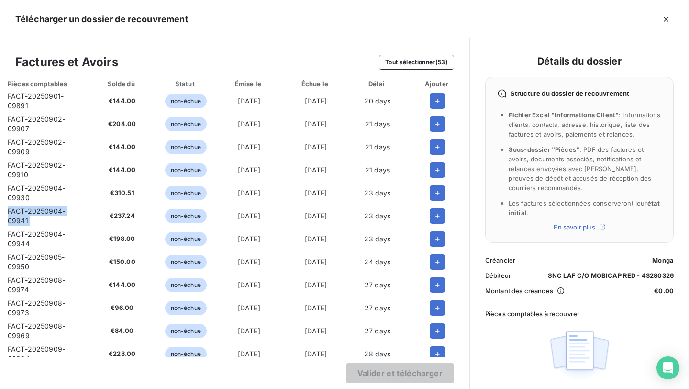
scroll to position [900, 0]
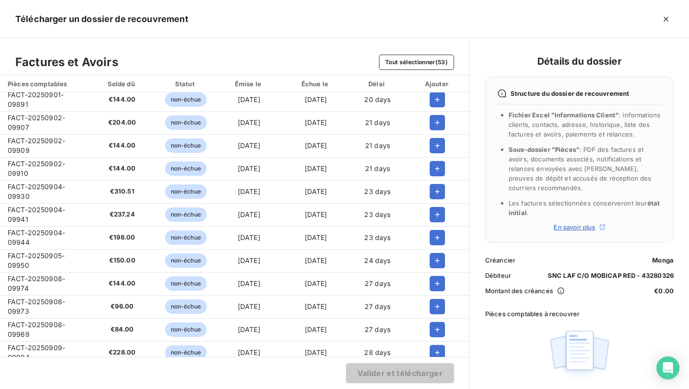
click at [28, 237] on td "FACT-20250904-09944" at bounding box center [44, 237] width 89 height 23
click at [30, 258] on span "FACT-20250905-09950" at bounding box center [36, 260] width 57 height 18
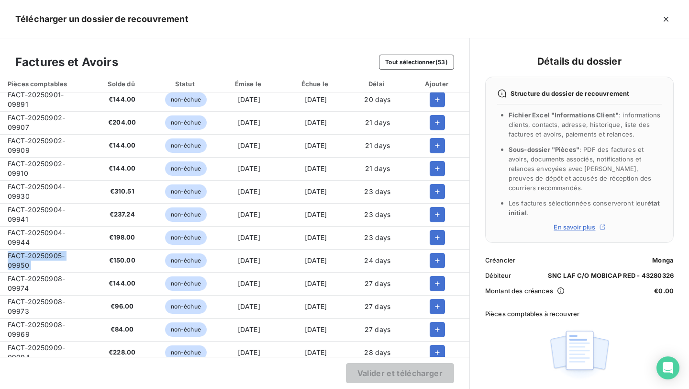
click at [30, 258] on span "FACT-20250905-09950" at bounding box center [36, 260] width 57 height 18
click at [36, 272] on td "FACT-20250908-09974" at bounding box center [44, 283] width 89 height 23
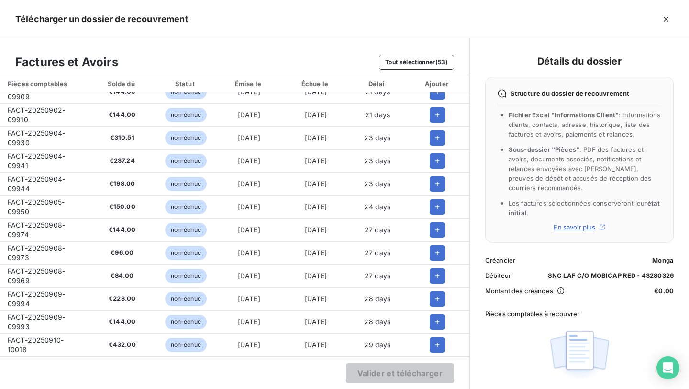
click at [45, 244] on span "FACT-20250908-09973" at bounding box center [36, 253] width 57 height 18
click at [43, 270] on span "FACT-20250908-09969" at bounding box center [36, 276] width 57 height 18
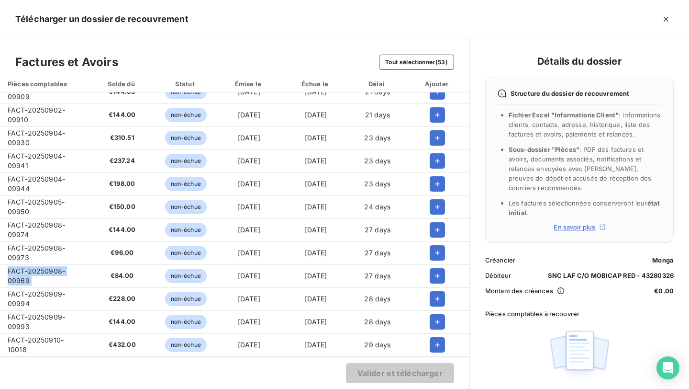
click at [43, 270] on span "FACT-20250908-09969" at bounding box center [36, 276] width 57 height 18
click at [49, 289] on span "FACT-20250909-09994" at bounding box center [36, 298] width 57 height 18
click at [13, 316] on span "FACT-20250909-09993" at bounding box center [36, 321] width 57 height 18
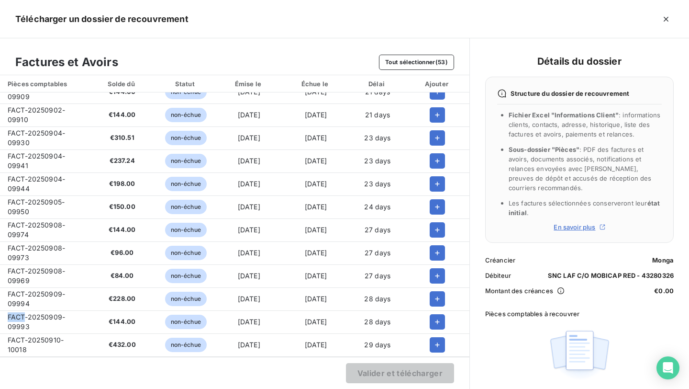
click at [13, 316] on span "FACT-20250909-09993" at bounding box center [36, 321] width 57 height 18
click at [51, 333] on td "FACT-20250910-10018" at bounding box center [44, 344] width 89 height 23
click at [51, 335] on span "FACT-20250910-10018" at bounding box center [36, 344] width 56 height 18
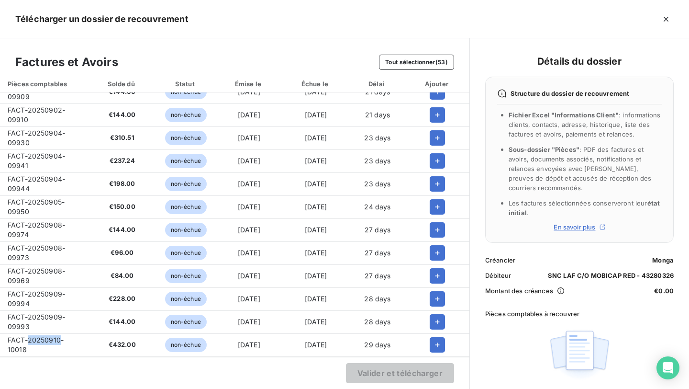
click at [51, 335] on span "FACT-20250910-10018" at bounding box center [36, 344] width 56 height 18
click at [434, 60] on button "Tout sélectionner (53)" at bounding box center [416, 62] width 75 height 15
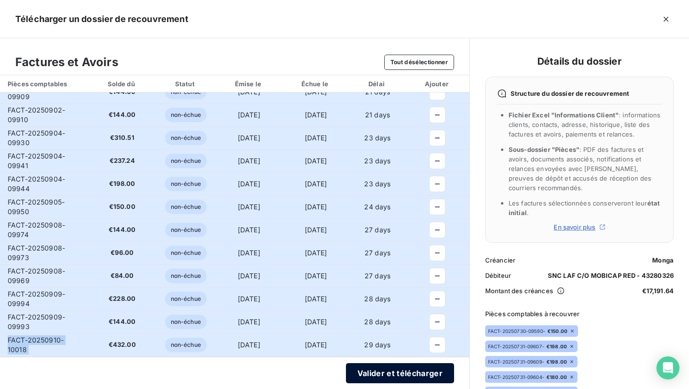
click at [394, 370] on button "Valider et télécharger" at bounding box center [400, 373] width 108 height 20
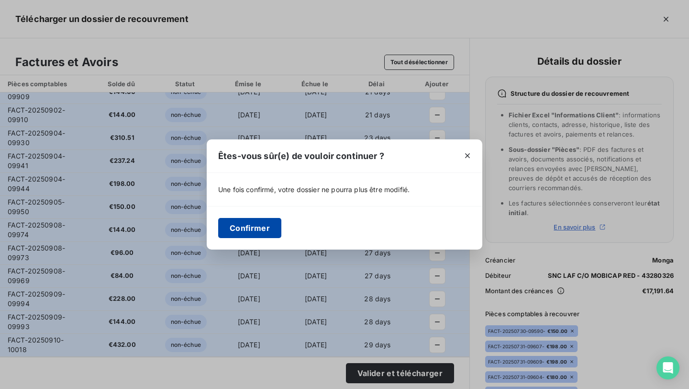
click at [256, 231] on button "Confirmer" at bounding box center [249, 228] width 63 height 20
